Goal: Check status: Check status

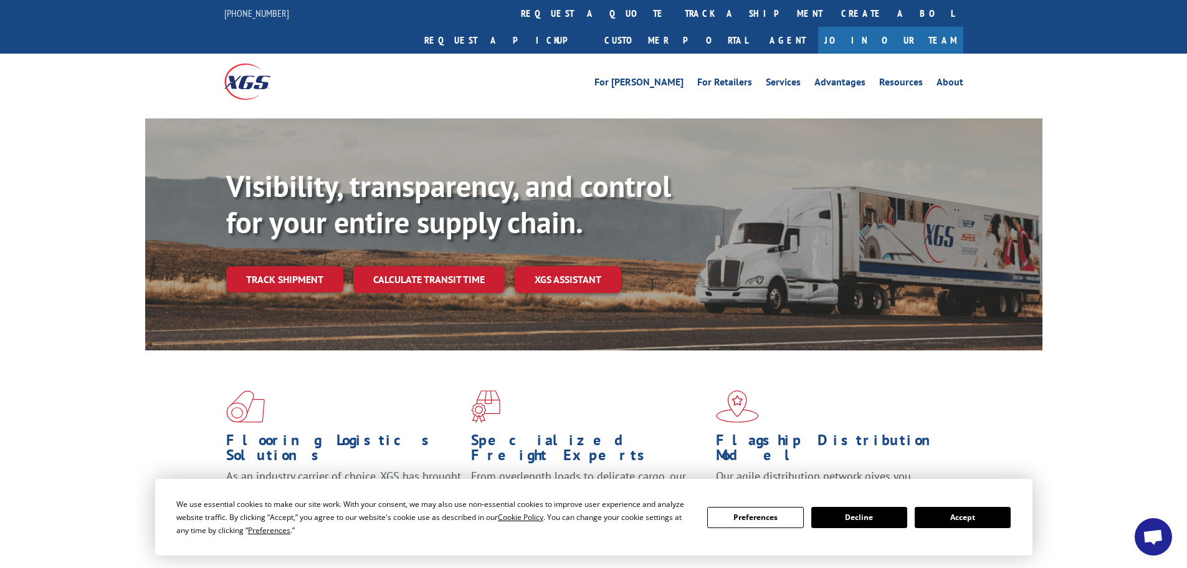
click at [955, 512] on button "Accept" at bounding box center [963, 517] width 96 height 21
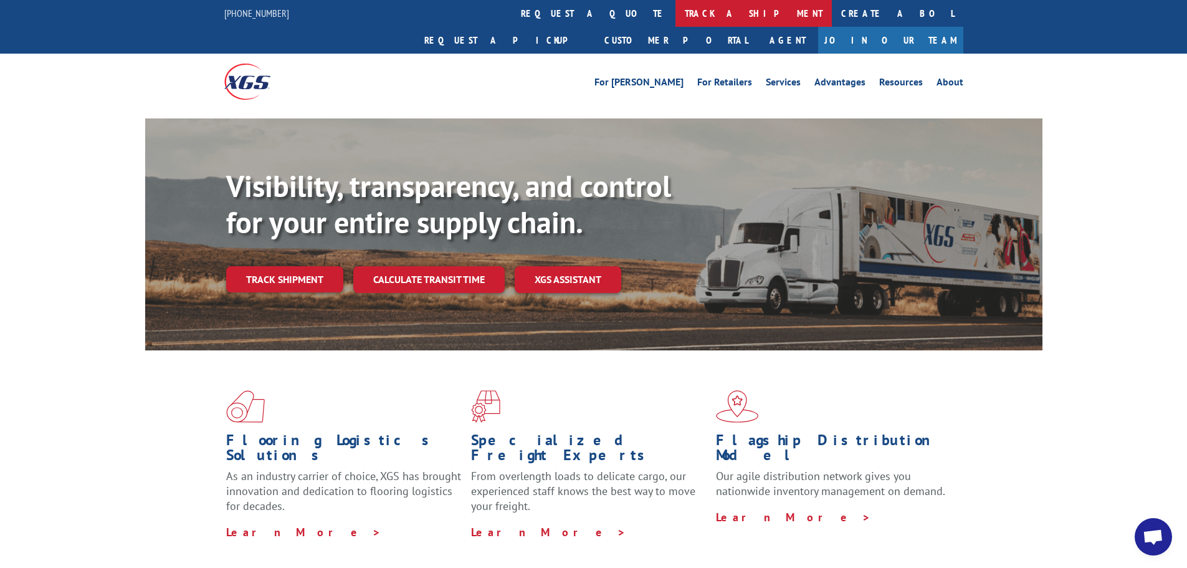
click at [676, 19] on link "track a shipment" at bounding box center [754, 13] width 156 height 27
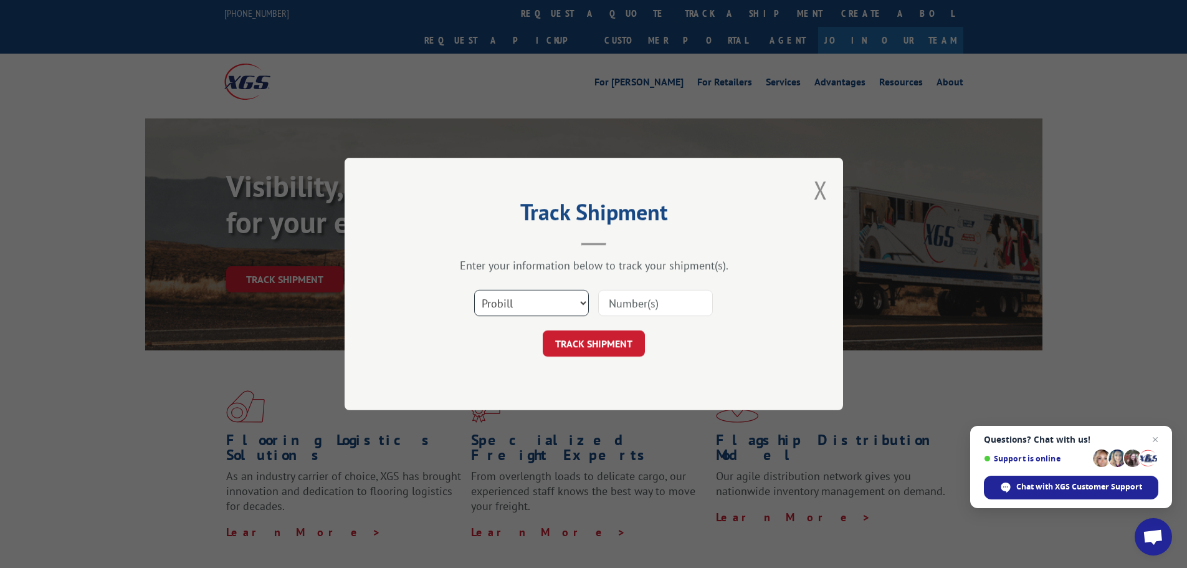
click at [568, 297] on select "Select category... Probill BOL PO" at bounding box center [531, 303] width 115 height 26
select select "bol"
click at [474, 290] on select "Select category... Probill BOL PO" at bounding box center [531, 303] width 115 height 26
click at [612, 303] on input at bounding box center [655, 303] width 115 height 26
paste input "5544222"
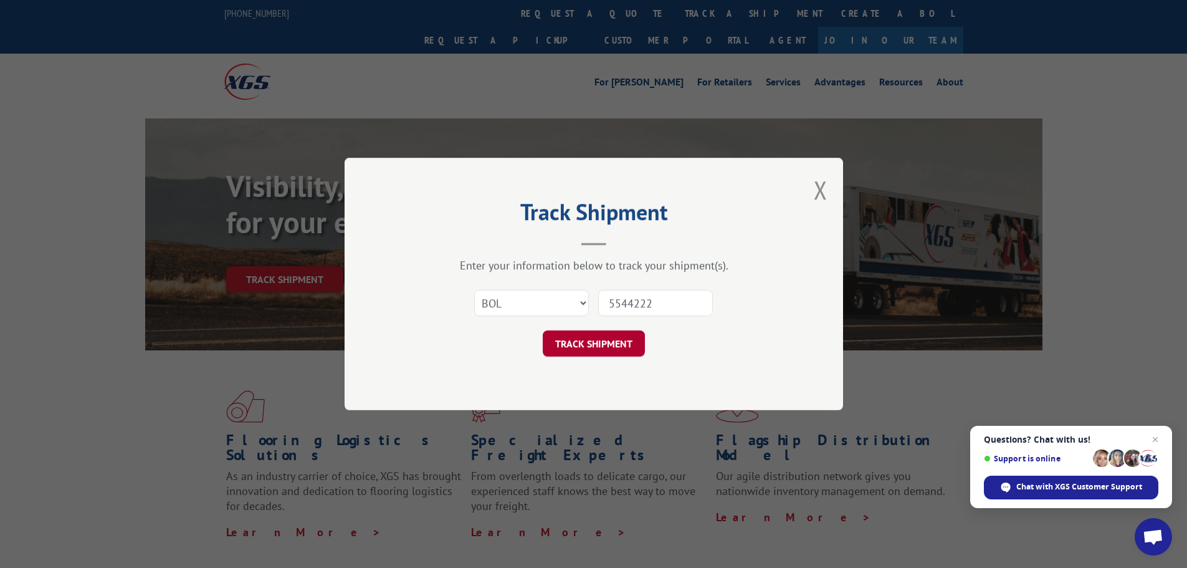
type input "5544222"
click at [613, 352] on button "TRACK SHIPMENT" at bounding box center [594, 343] width 102 height 26
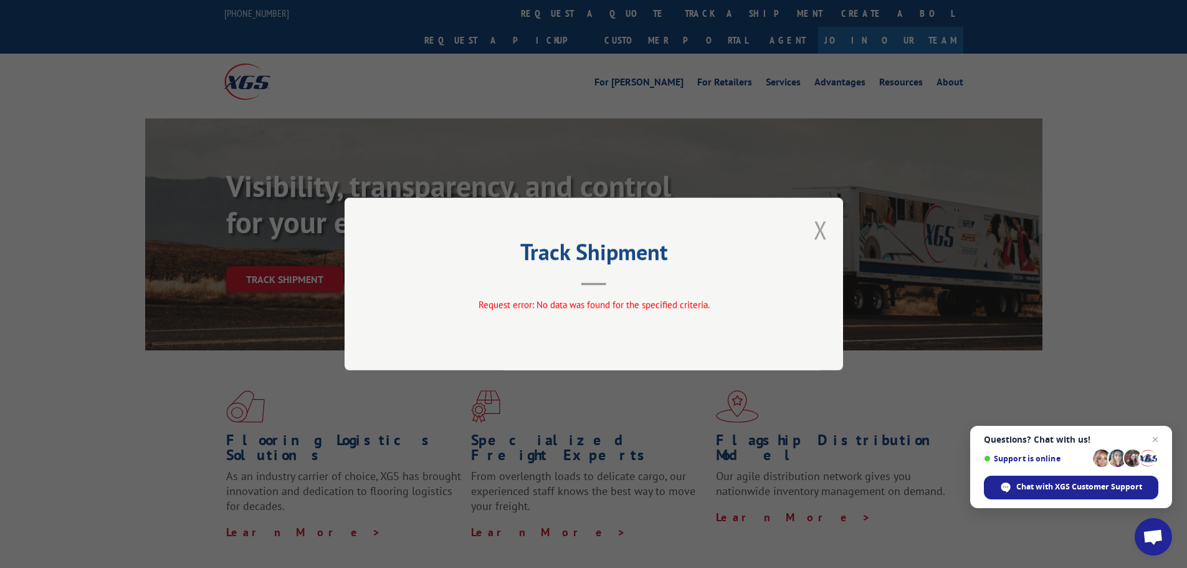
click at [818, 231] on button "Close modal" at bounding box center [821, 229] width 14 height 33
